Goal: Transaction & Acquisition: Book appointment/travel/reservation

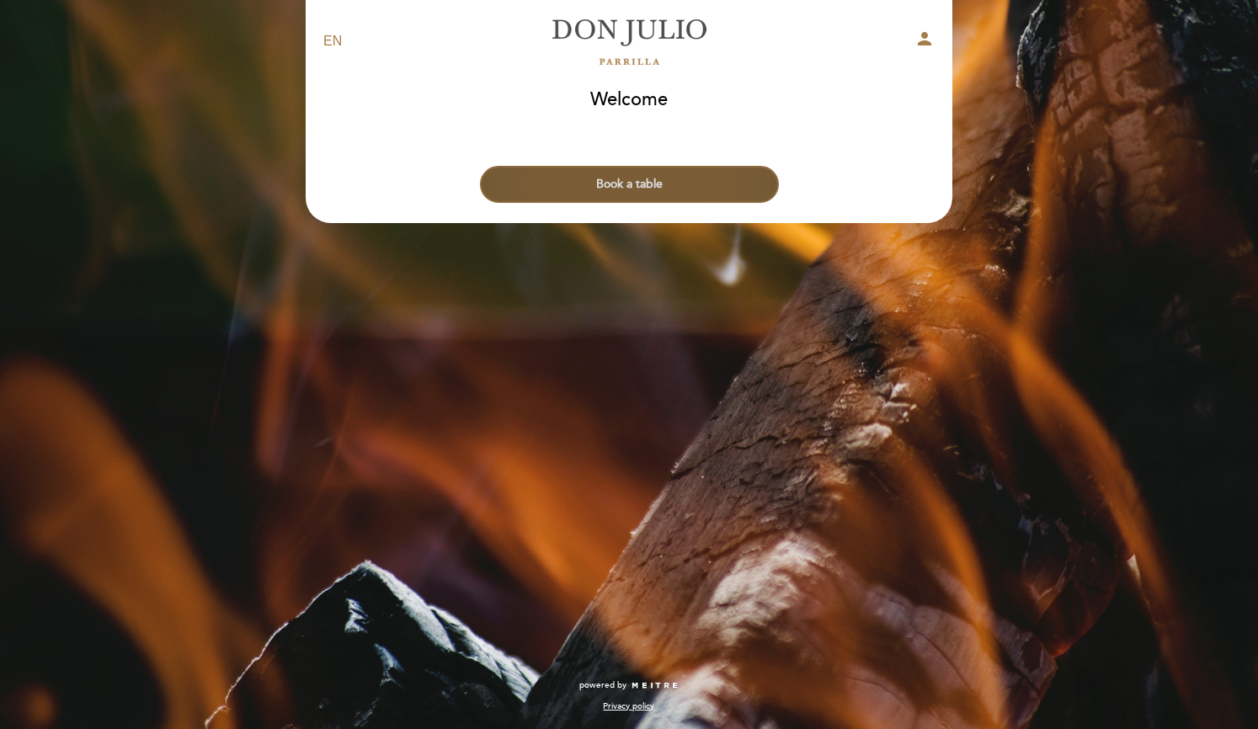
click at [690, 194] on button "Book a table" at bounding box center [629, 184] width 299 height 37
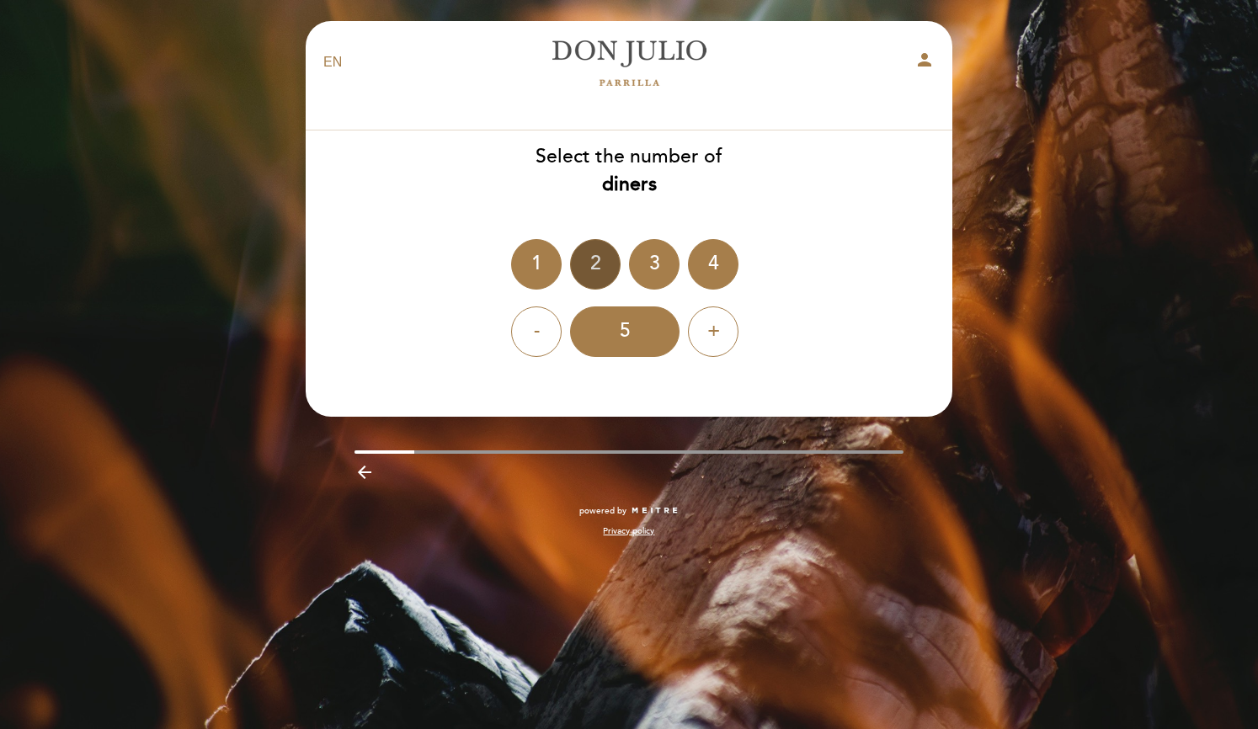
click at [595, 273] on div "2" at bounding box center [595, 264] width 51 height 51
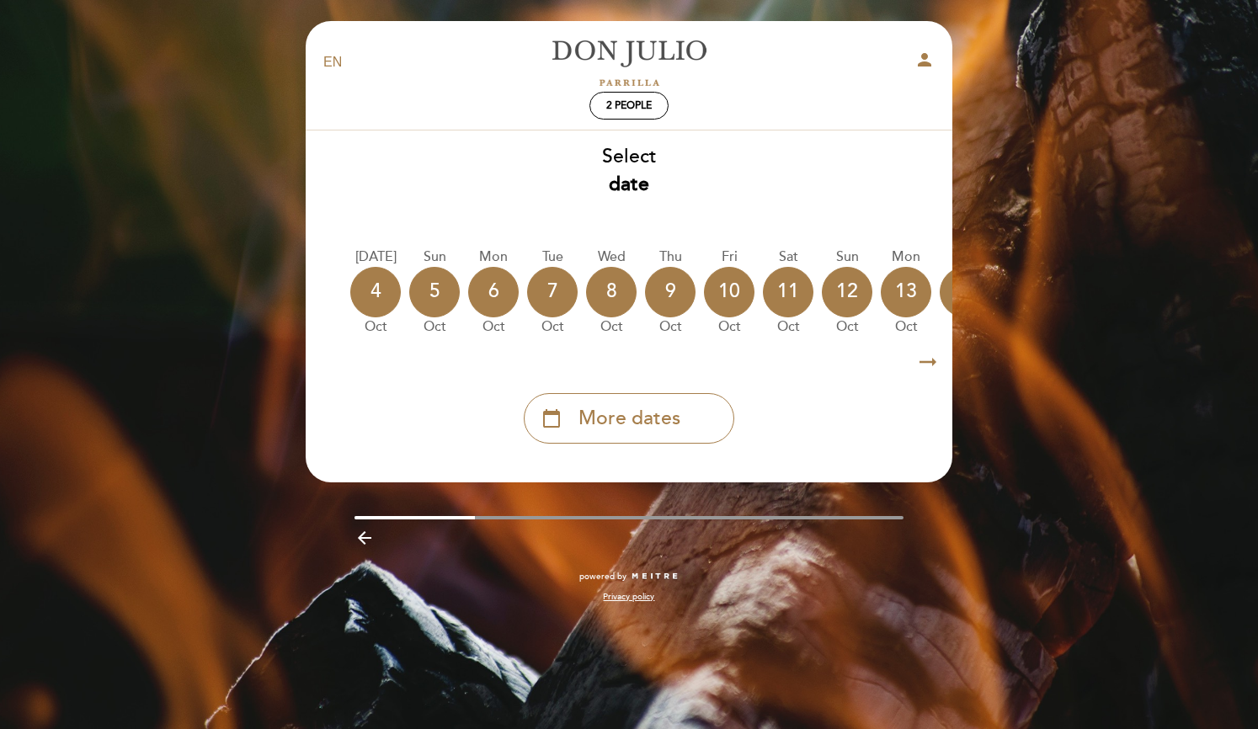
scroll to position [0, 164]
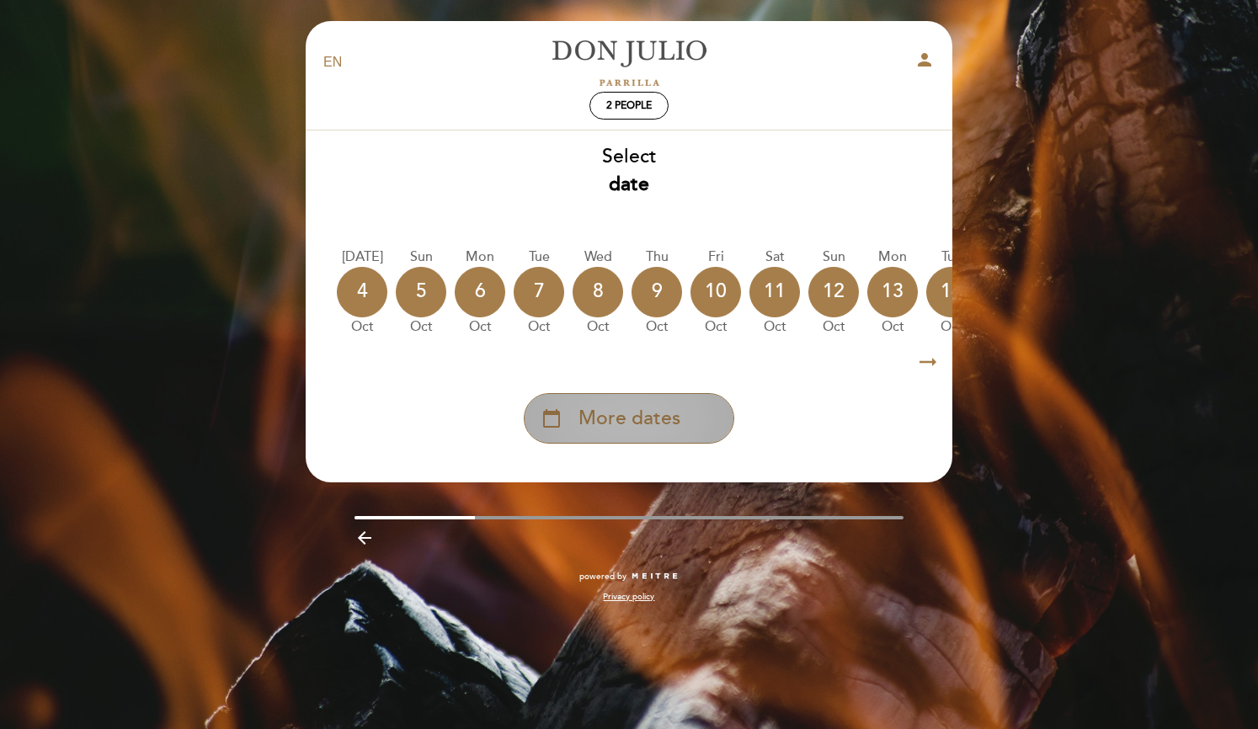
click at [642, 408] on span "More dates" at bounding box center [630, 419] width 102 height 28
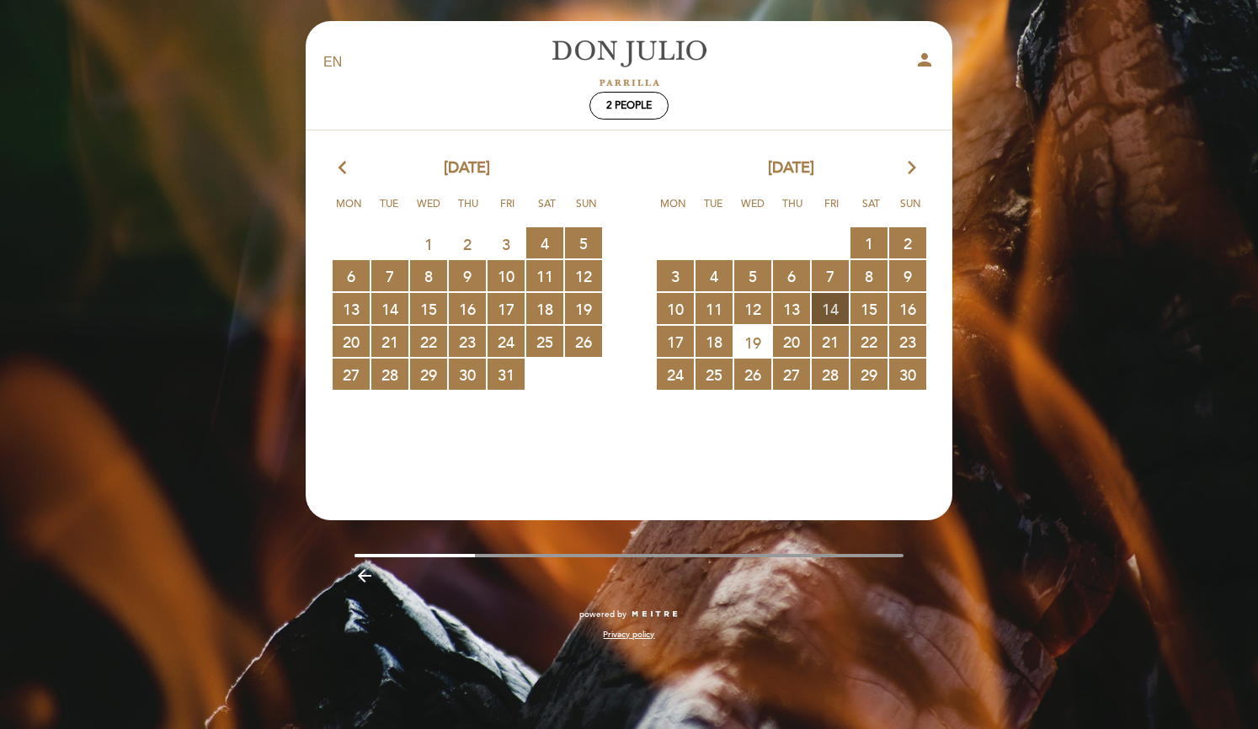
click at [833, 307] on span "14 RESERVATIONS AVAILABLE" at bounding box center [830, 308] width 37 height 31
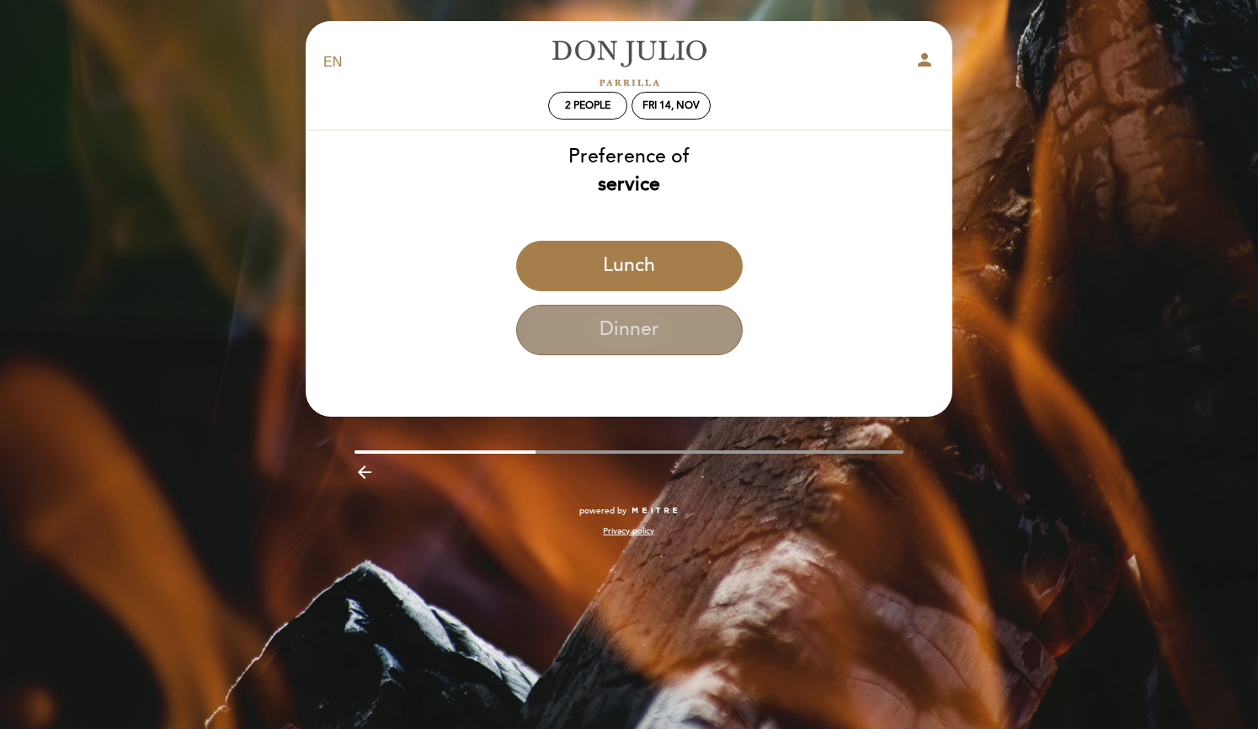
click at [675, 342] on button "Dinner" at bounding box center [629, 330] width 227 height 51
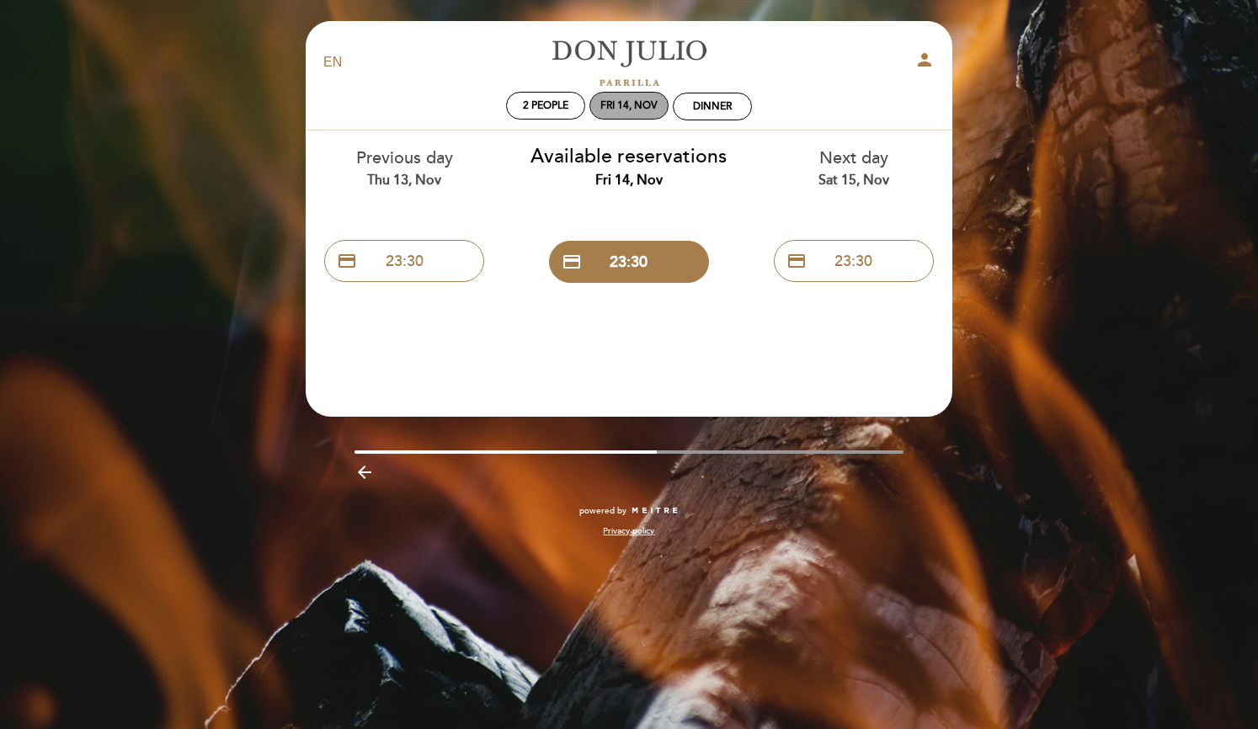
click at [647, 98] on div "Fri 14, Nov" at bounding box center [629, 106] width 79 height 28
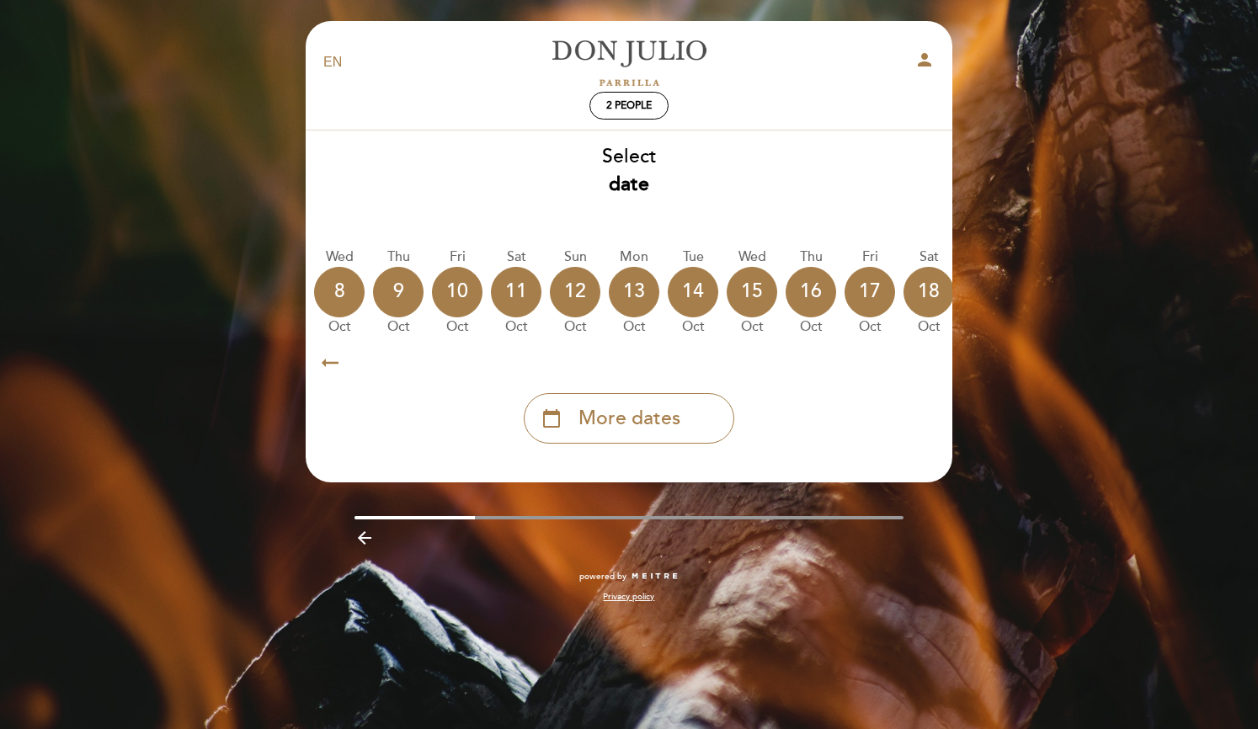
scroll to position [0, 425]
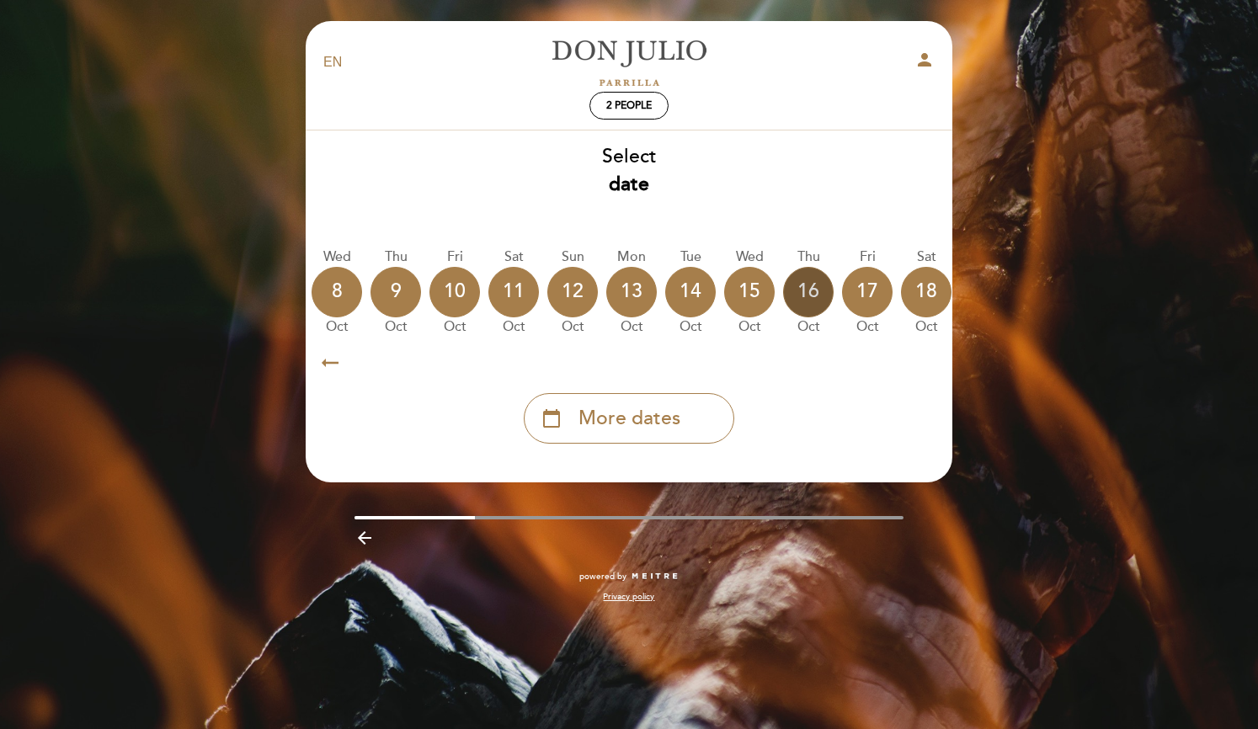
click at [819, 289] on div "16" at bounding box center [808, 292] width 51 height 51
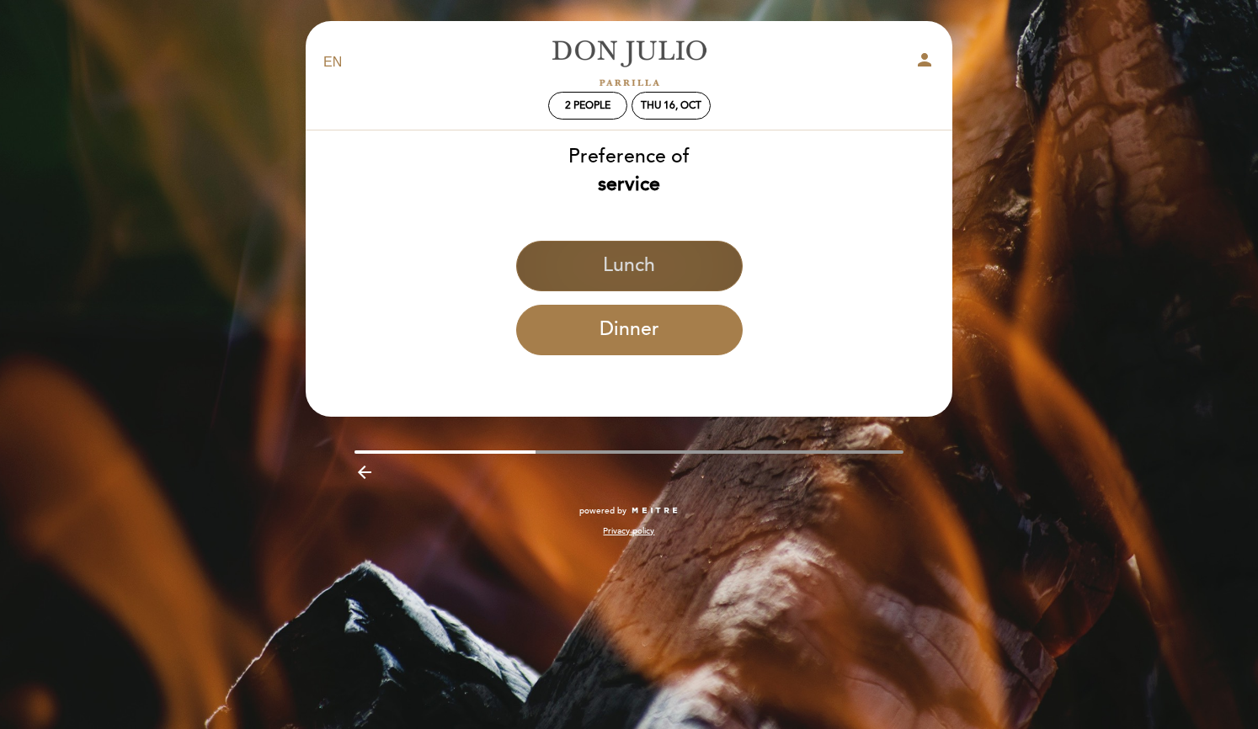
click at [683, 262] on button "Lunch" at bounding box center [629, 266] width 227 height 51
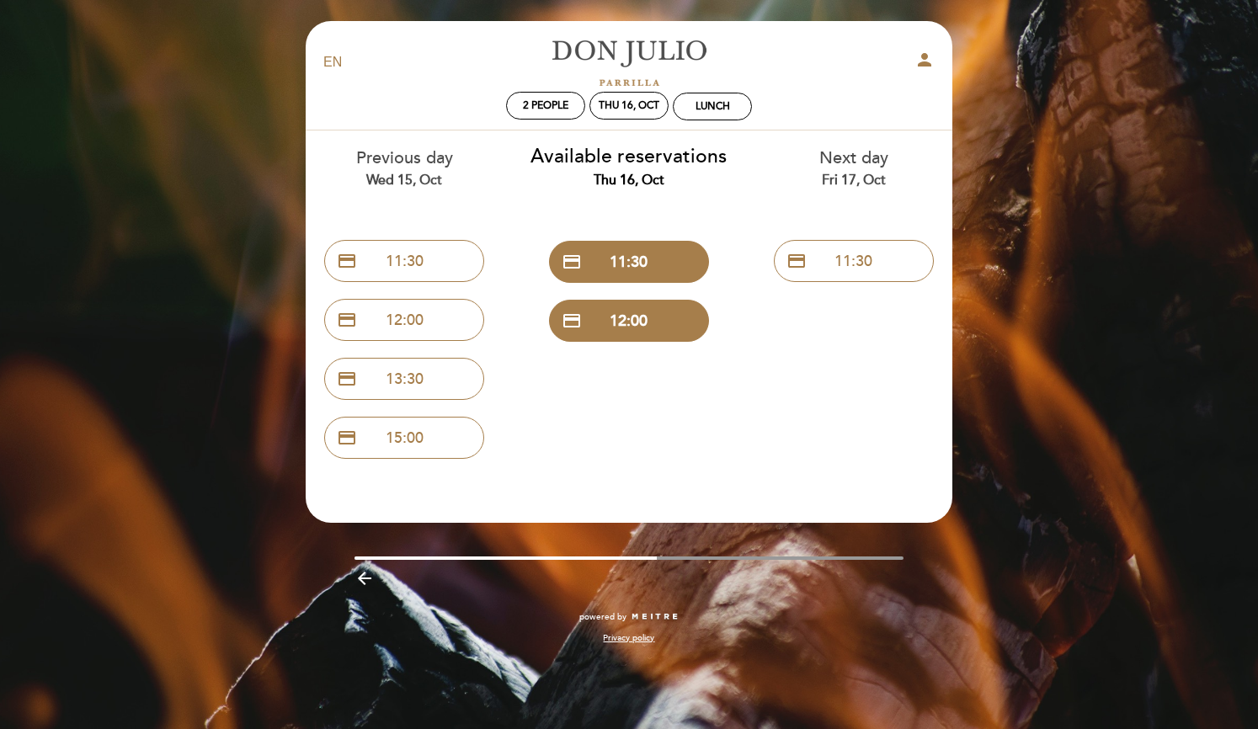
click at [364, 582] on icon "arrow_backward" at bounding box center [365, 579] width 20 height 20
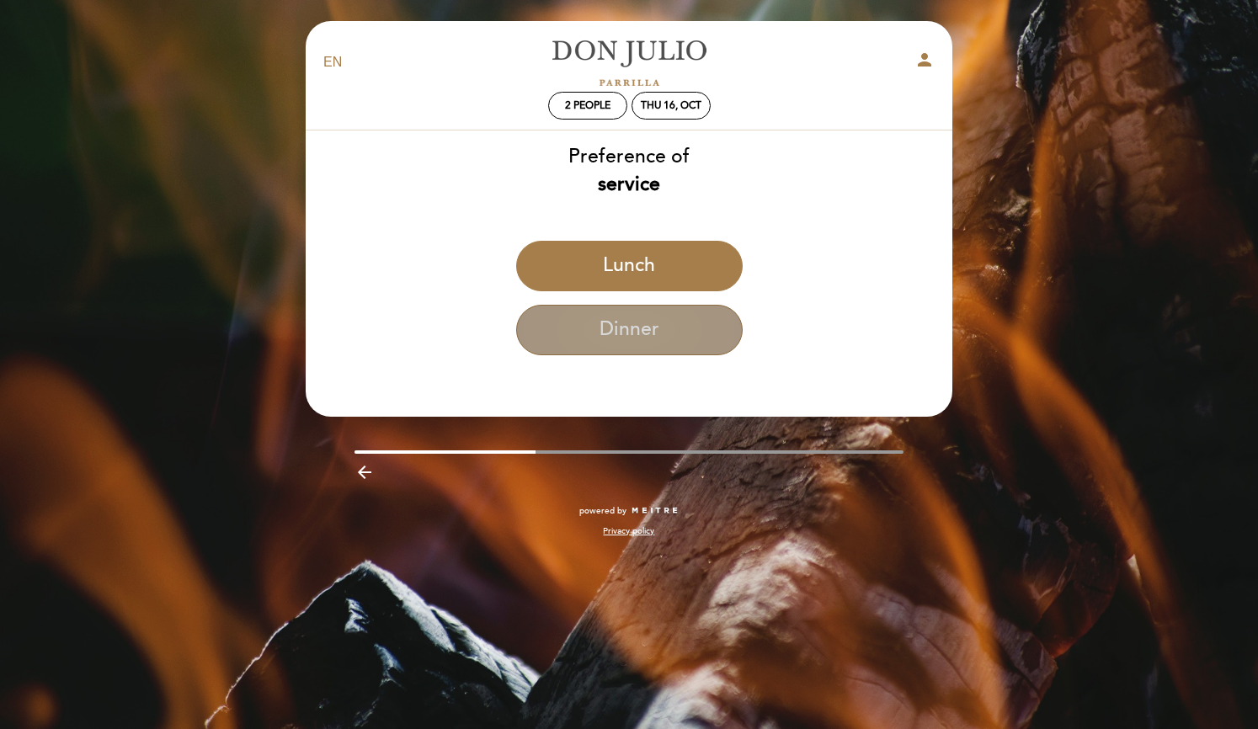
click at [656, 338] on button "Dinner" at bounding box center [629, 330] width 227 height 51
